Goal: Task Accomplishment & Management: Manage account settings

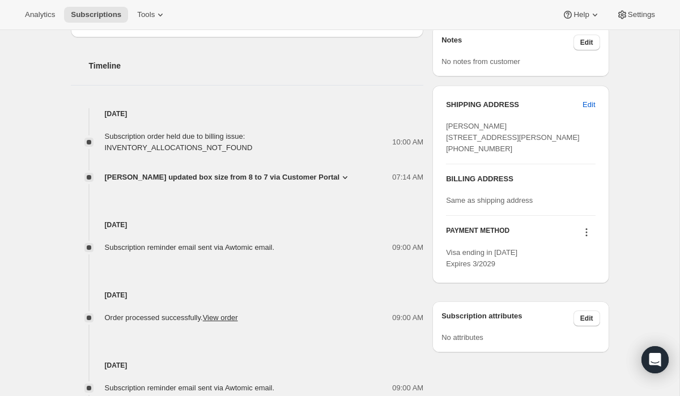
scroll to position [513, 0]
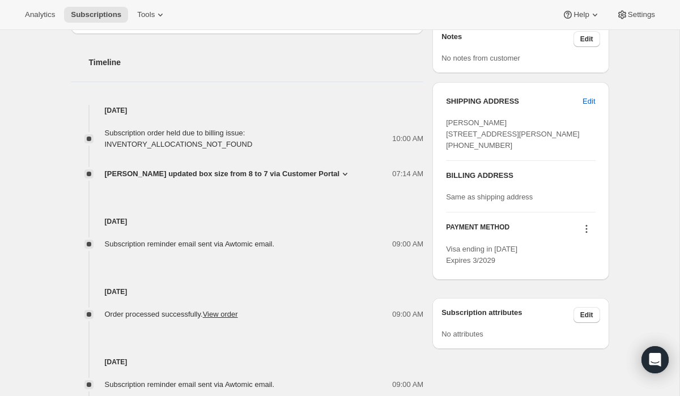
click at [343, 173] on icon at bounding box center [345, 174] width 5 height 3
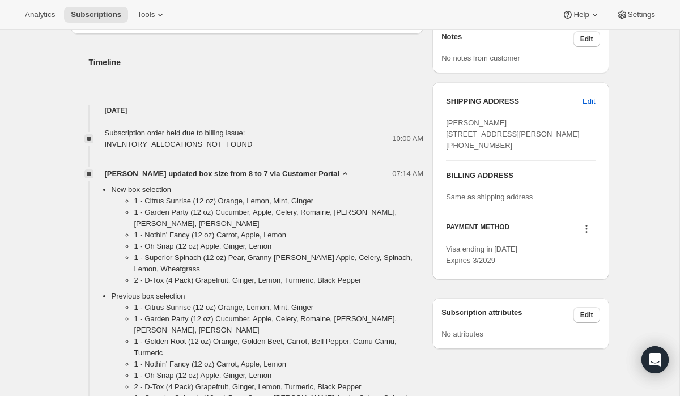
click at [339, 173] on icon at bounding box center [344, 173] width 11 height 11
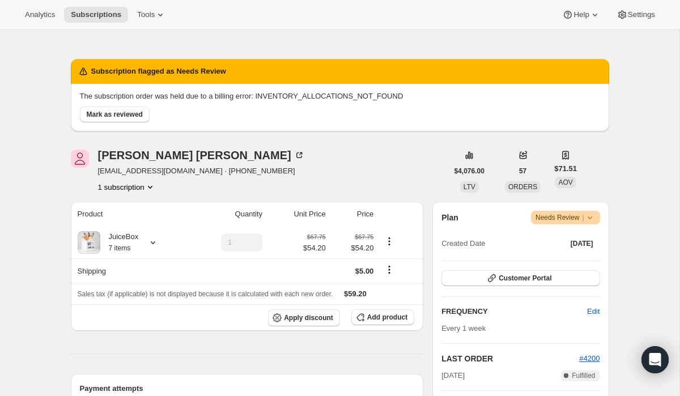
scroll to position [0, 0]
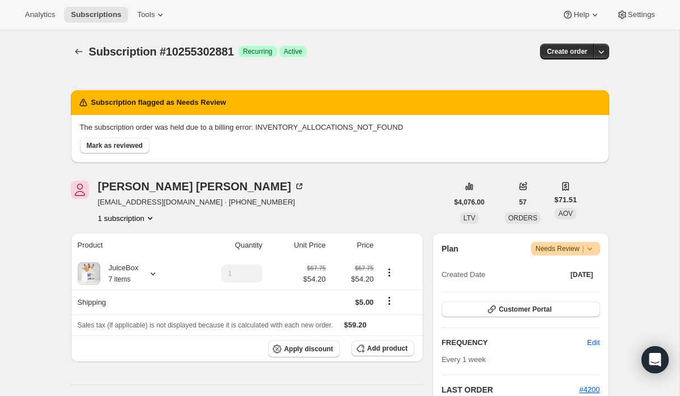
click at [594, 248] on icon at bounding box center [589, 248] width 11 height 11
click at [135, 147] on span "Mark as reviewed" at bounding box center [115, 145] width 56 height 9
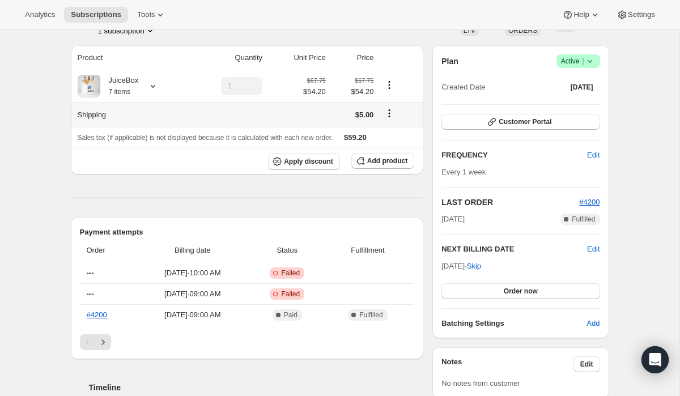
scroll to position [90, 0]
click at [497, 289] on button "Order now" at bounding box center [520, 290] width 158 height 16
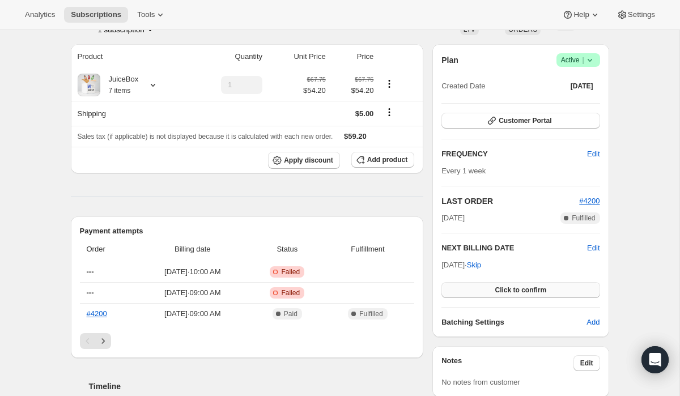
click at [473, 293] on button "Click to confirm" at bounding box center [520, 290] width 158 height 16
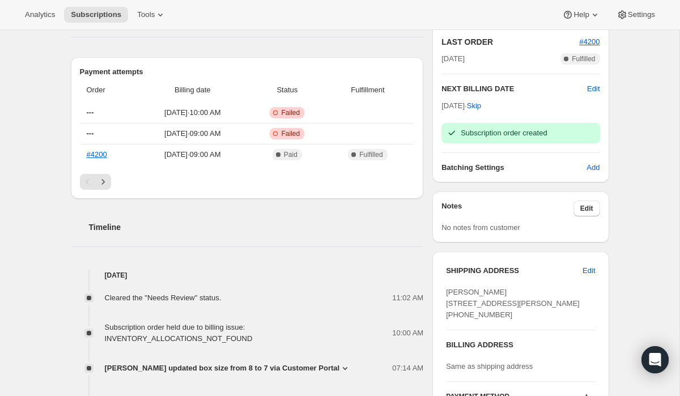
scroll to position [0, 0]
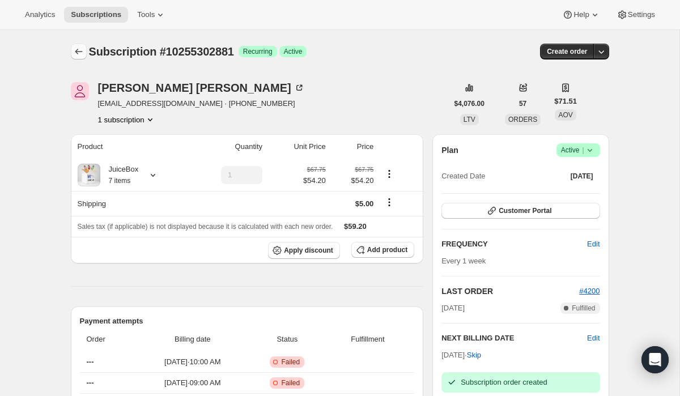
click at [74, 51] on icon "Subscriptions" at bounding box center [78, 51] width 11 height 11
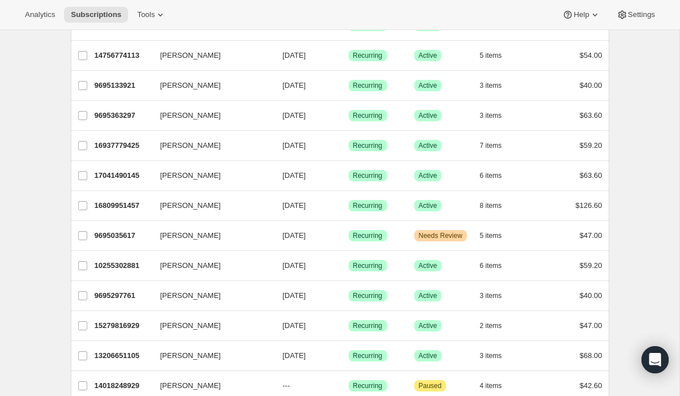
scroll to position [389, 0]
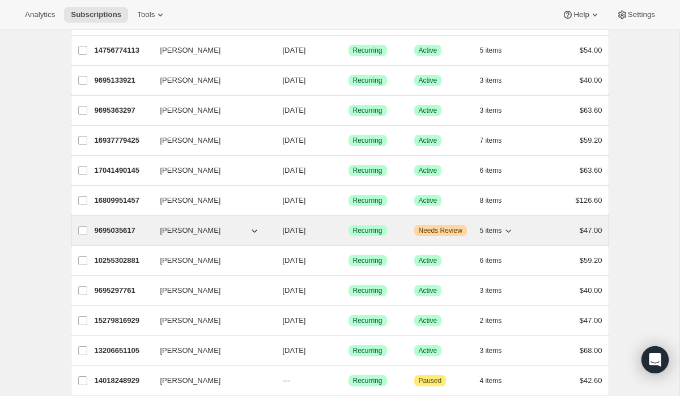
click at [174, 231] on span "[PERSON_NAME]" at bounding box center [190, 230] width 61 height 11
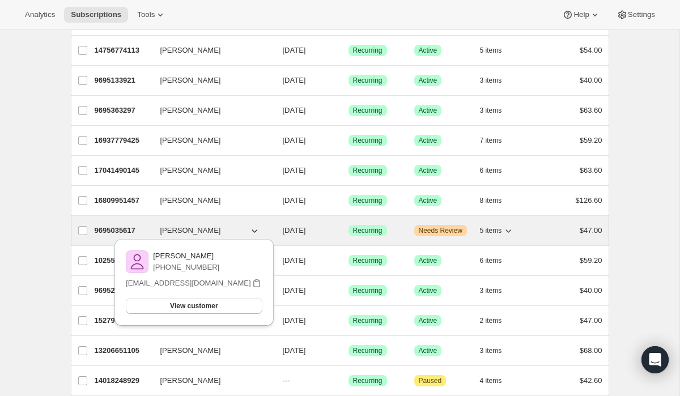
click at [142, 227] on p "9695035617" at bounding box center [123, 230] width 57 height 11
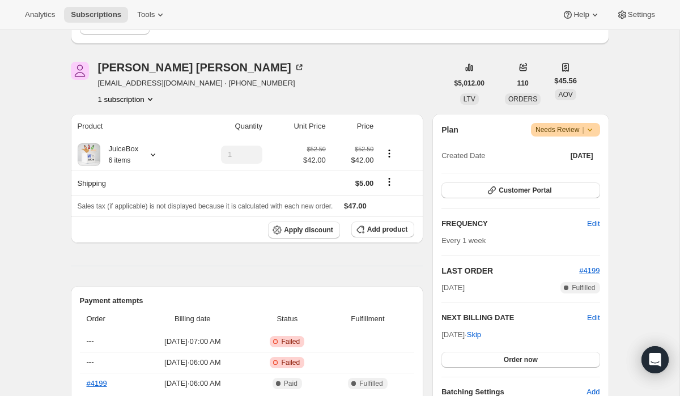
scroll to position [122, 0]
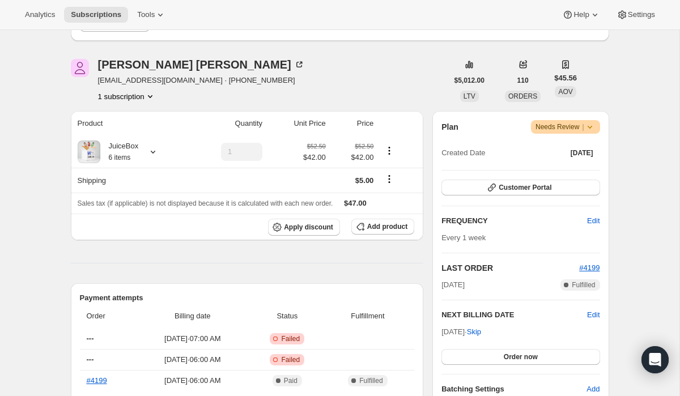
click at [580, 130] on span "Needs Review |" at bounding box center [565, 126] width 60 height 11
click at [591, 125] on icon at bounding box center [589, 126] width 11 height 11
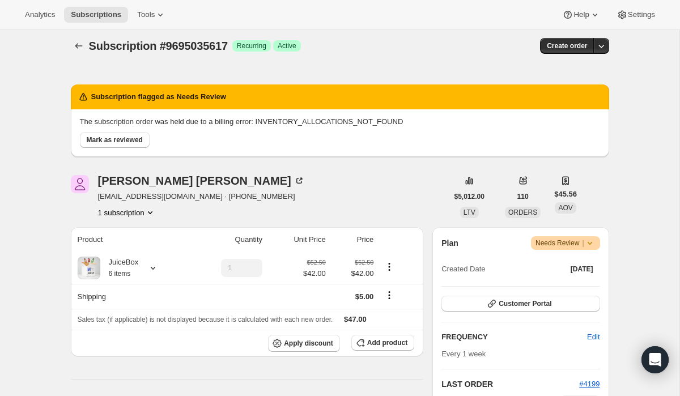
scroll to position [0, 0]
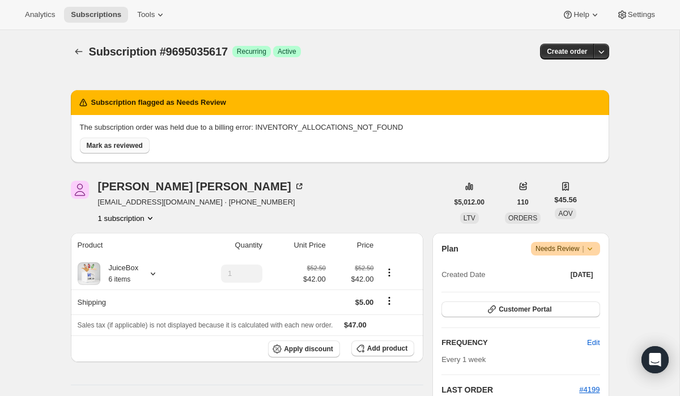
click at [131, 148] on span "Mark as reviewed" at bounding box center [115, 145] width 56 height 9
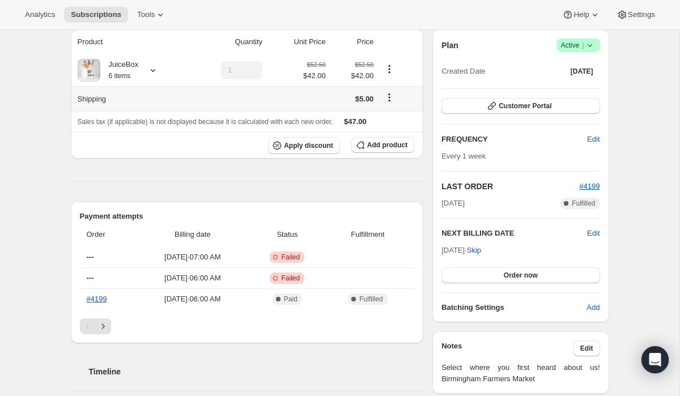
scroll to position [118, 0]
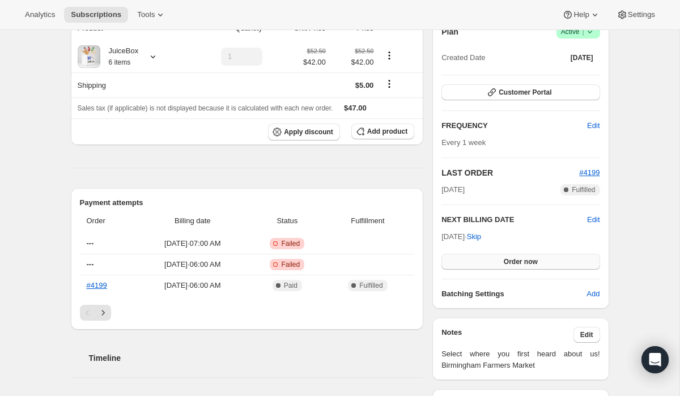
click at [457, 262] on button "Order now" at bounding box center [520, 262] width 158 height 16
click at [457, 262] on button "Click to confirm" at bounding box center [520, 262] width 158 height 16
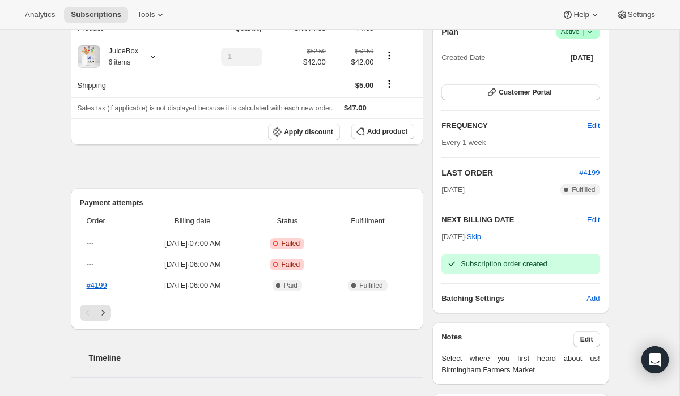
scroll to position [0, 0]
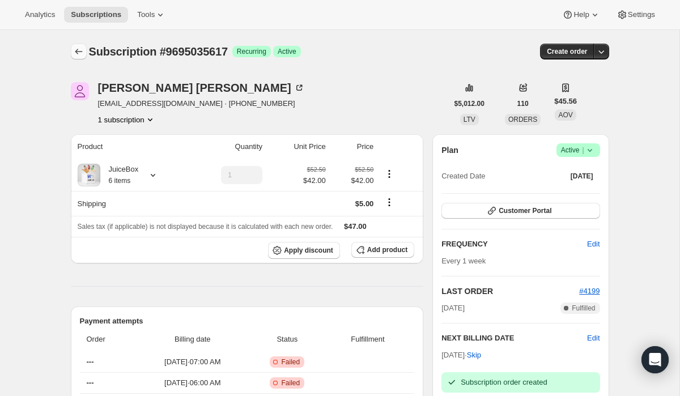
click at [76, 52] on icon "Subscriptions" at bounding box center [78, 52] width 7 height 6
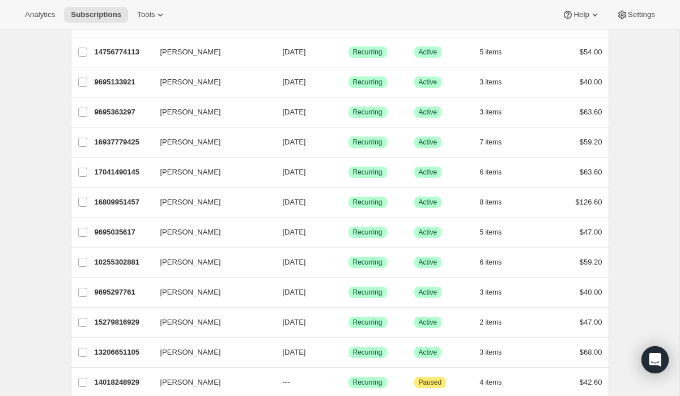
scroll to position [391, 0]
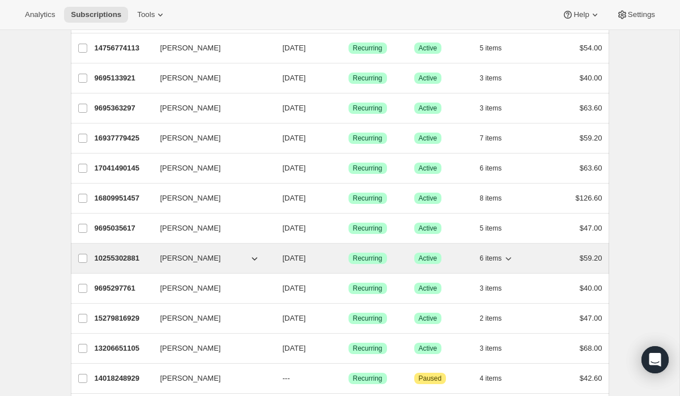
click at [138, 254] on p "10255302881" at bounding box center [123, 258] width 57 height 11
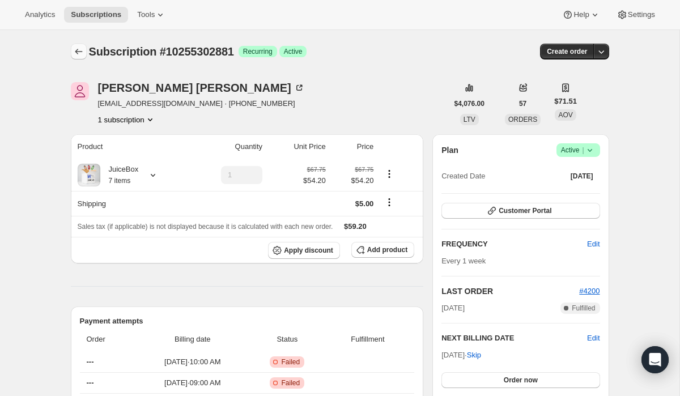
click at [80, 48] on icon "Subscriptions" at bounding box center [78, 51] width 11 height 11
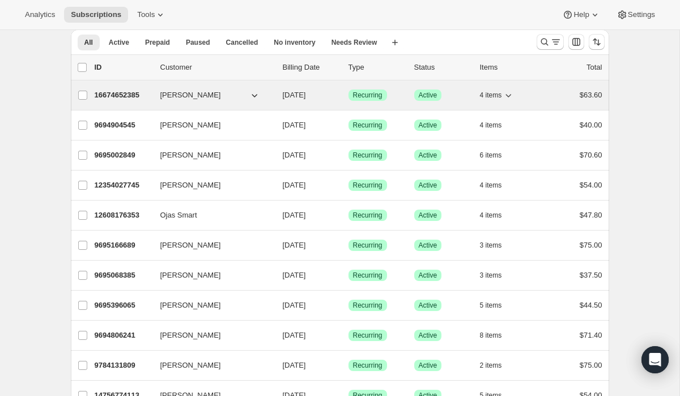
scroll to position [34, 0]
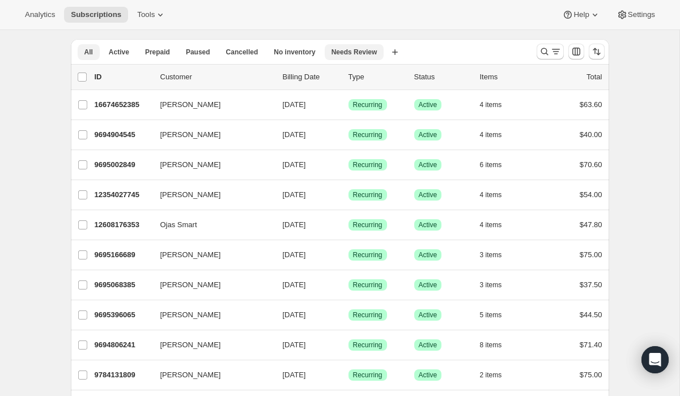
click at [365, 54] on span "Needs Review" at bounding box center [354, 52] width 46 height 9
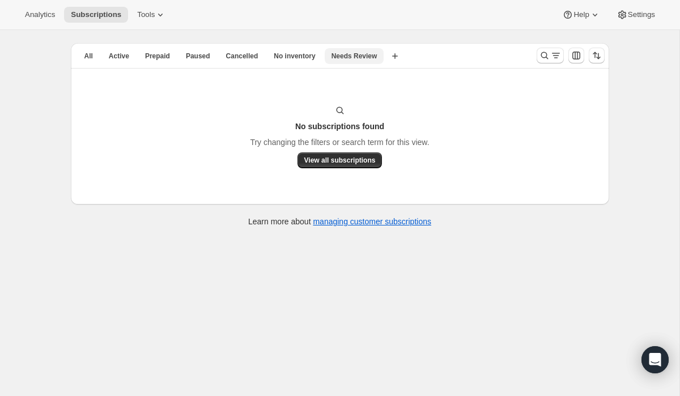
scroll to position [30, 0]
click at [195, 57] on span "Paused" at bounding box center [198, 56] width 24 height 9
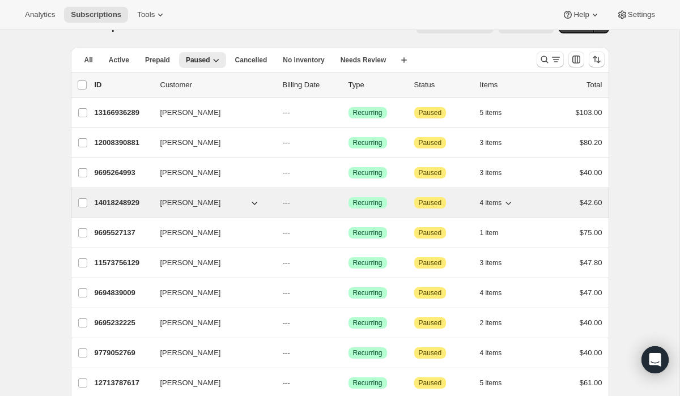
scroll to position [0, 0]
